Goal: Task Accomplishment & Management: Manage account settings

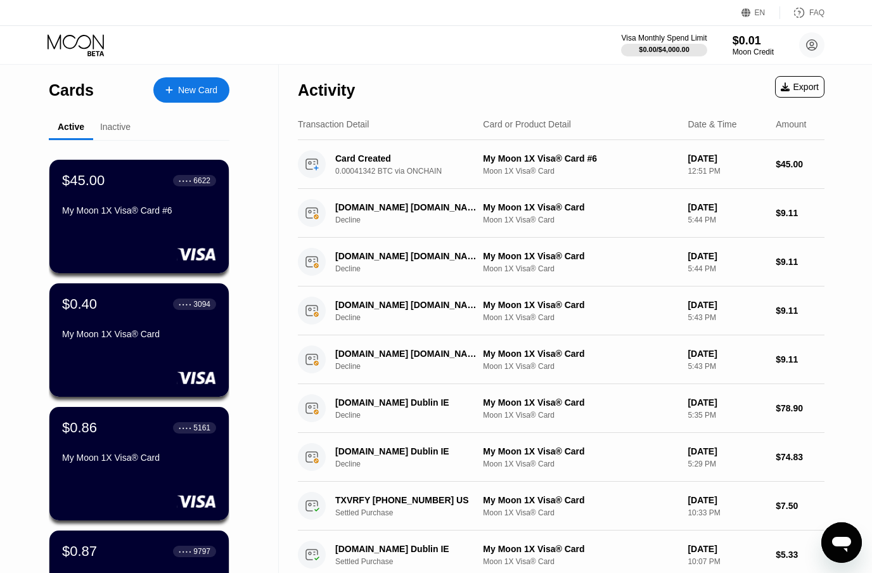
click at [186, 233] on div "$45.00 ● ● ● ● 6622 My Moon 1X Visa® Card #6" at bounding box center [138, 216] width 179 height 113
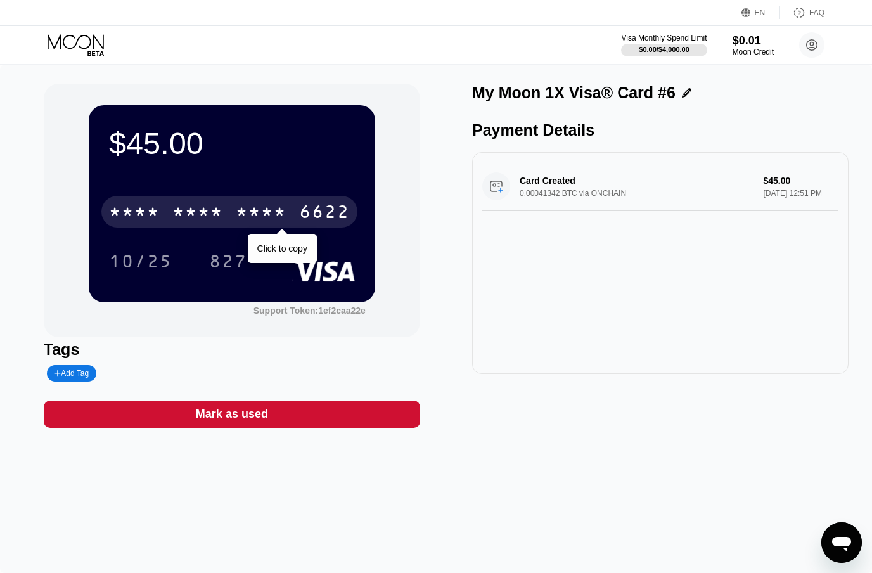
click at [286, 212] on div "* * * *" at bounding box center [261, 214] width 51 height 20
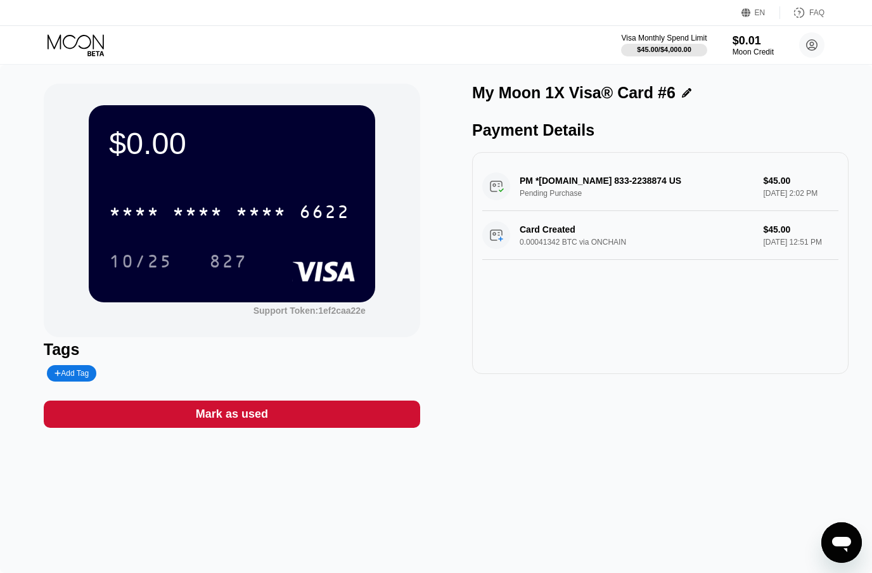
click at [81, 42] on icon at bounding box center [77, 45] width 59 height 22
